Goal: Go to known website: Access a specific website the user already knows

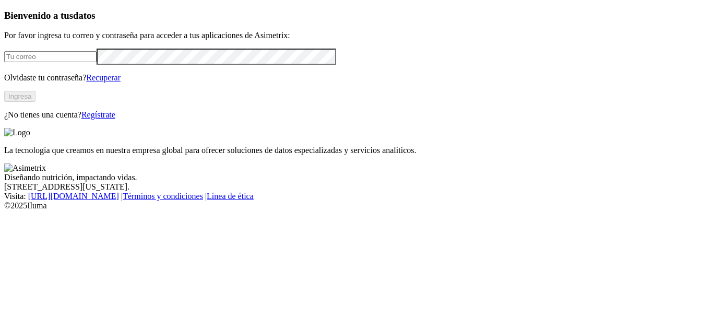
type input "diana.combita@contegral.co"
click at [35, 102] on button "Ingresa" at bounding box center [19, 96] width 31 height 11
